Goal: Check status: Check status

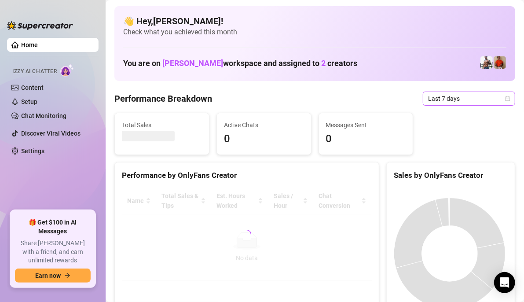
click at [505, 97] on icon "calendar" at bounding box center [507, 98] width 5 height 5
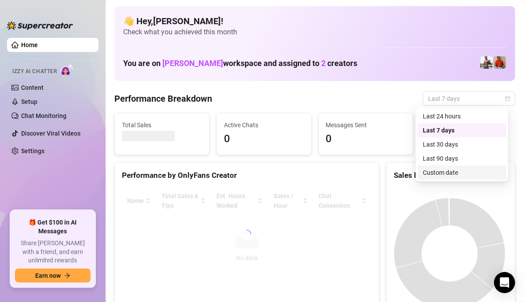
click at [439, 175] on div "Custom date" at bounding box center [462, 173] width 78 height 10
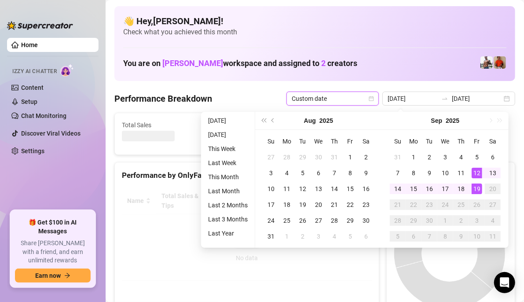
type input "[DATE]"
click at [475, 190] on div "19" at bounding box center [476, 188] width 11 height 11
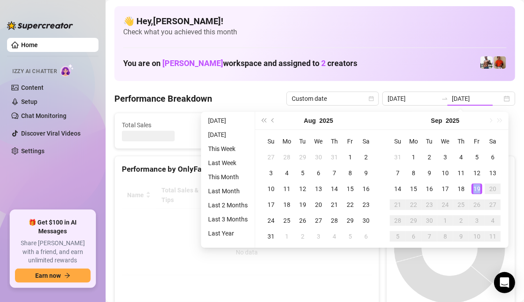
type input "[DATE]"
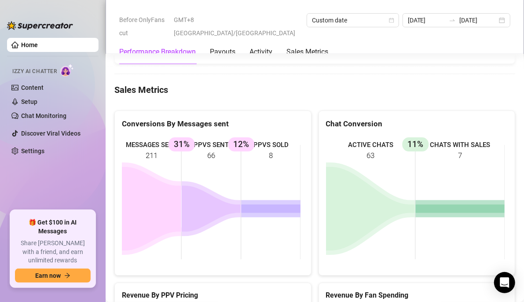
scroll to position [1319, 0]
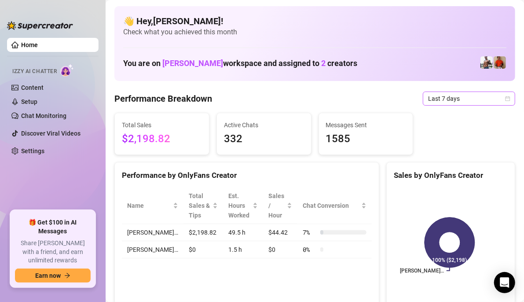
click at [505, 98] on icon "calendar" at bounding box center [507, 98] width 5 height 5
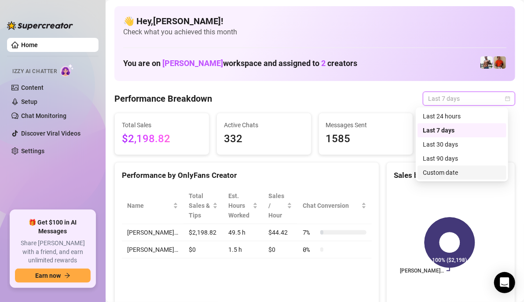
click at [450, 173] on div "Custom date" at bounding box center [462, 173] width 78 height 10
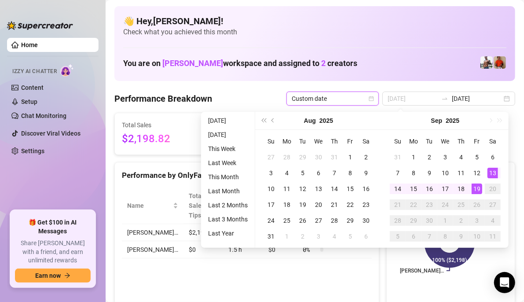
type input "[DATE]"
click at [477, 188] on div "19" at bounding box center [476, 188] width 11 height 11
click at [478, 187] on div "19" at bounding box center [476, 188] width 11 height 11
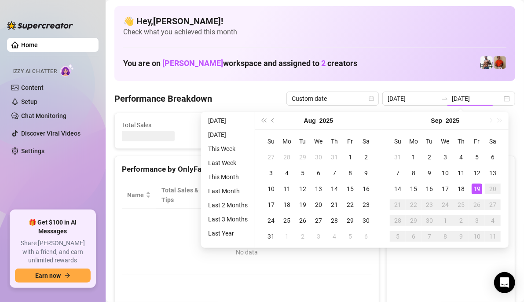
type input "[DATE]"
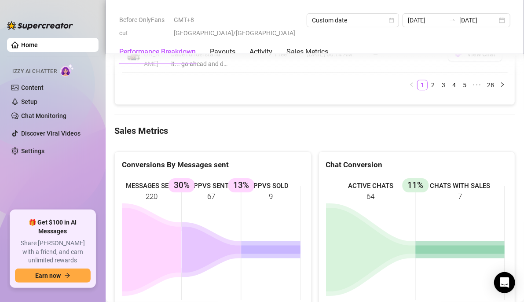
scroll to position [1275, 0]
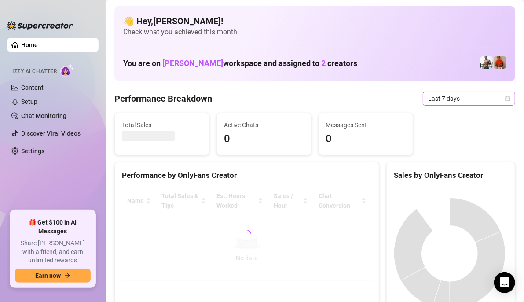
click at [502, 95] on span "Last 7 days" at bounding box center [469, 98] width 82 height 13
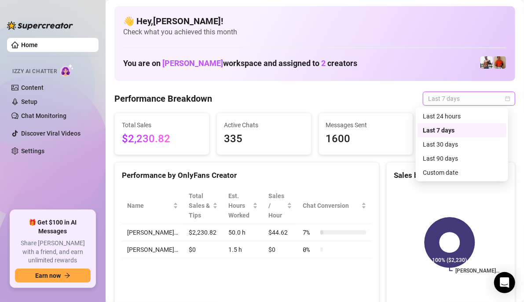
click at [452, 172] on div "Custom date" at bounding box center [462, 173] width 78 height 10
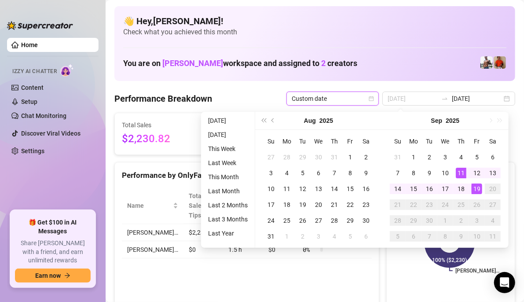
type input "[DATE]"
click at [477, 186] on div "19" at bounding box center [476, 188] width 11 height 11
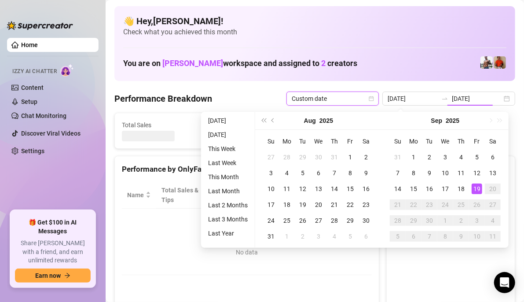
type input "[DATE]"
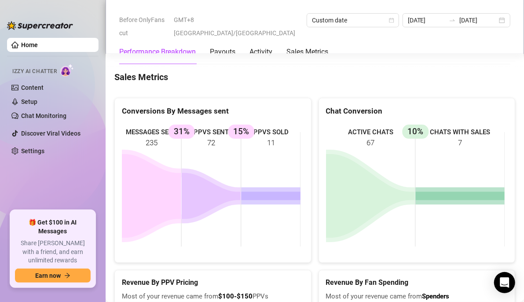
scroll to position [1207, 0]
